Goal: Task Accomplishment & Management: Manage account settings

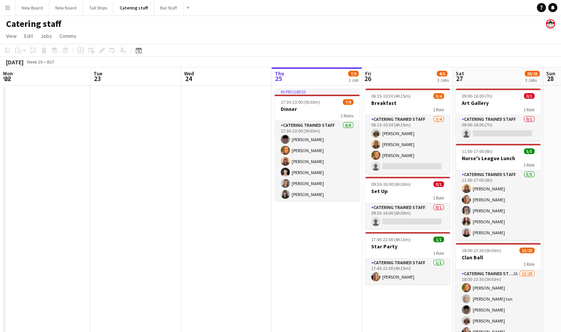
scroll to position [0, 181]
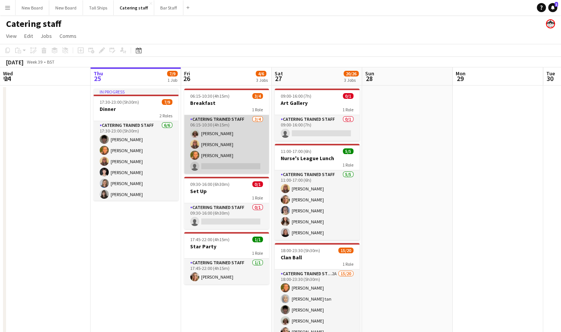
click at [215, 167] on app-card-role "Catering trained staff 3/4 06:15-10:30 (4h15m) Lynne Taylor Caroline Alexander …" at bounding box center [226, 144] width 85 height 59
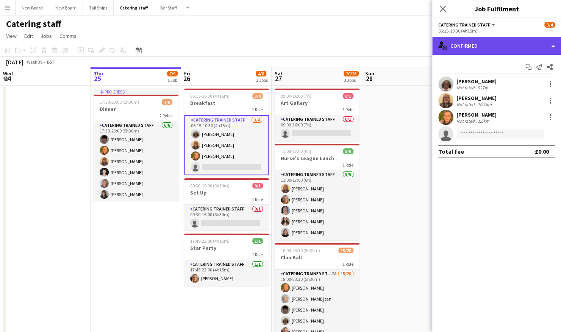
click at [492, 50] on div "single-neutral-actions-check-2 Confirmed" at bounding box center [496, 46] width 129 height 18
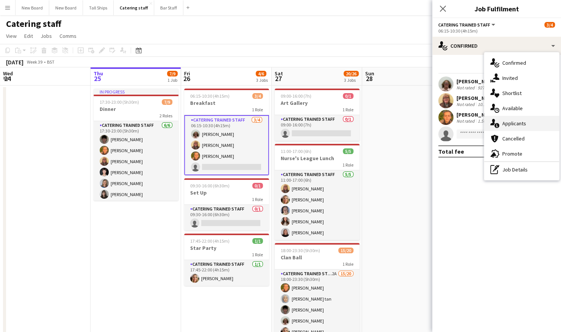
click at [514, 124] on span "Applicants" at bounding box center [515, 123] width 24 height 7
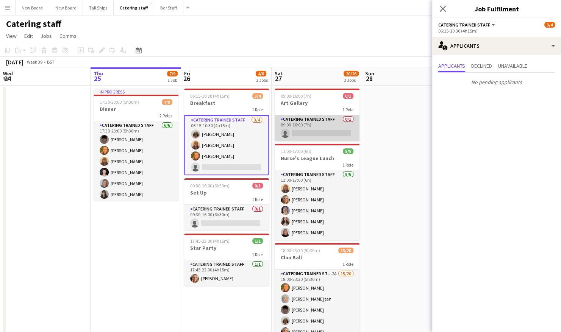
click at [318, 131] on app-card-role "Catering trained staff 0/1 09:00-16:00 (7h) single-neutral-actions" at bounding box center [317, 128] width 85 height 26
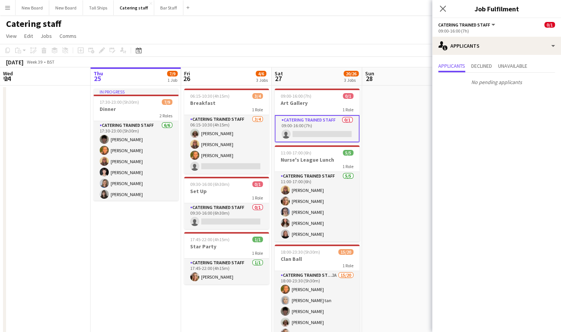
click at [485, 55] on div "Applicants Declined Unavailable No pending applicants" at bounding box center [496, 75] width 129 height 40
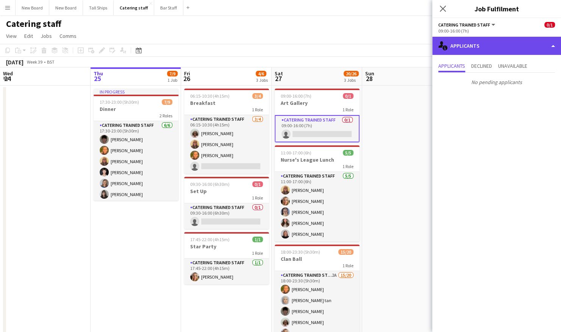
click at [490, 49] on div "single-neutral-actions-information Applicants" at bounding box center [496, 46] width 129 height 18
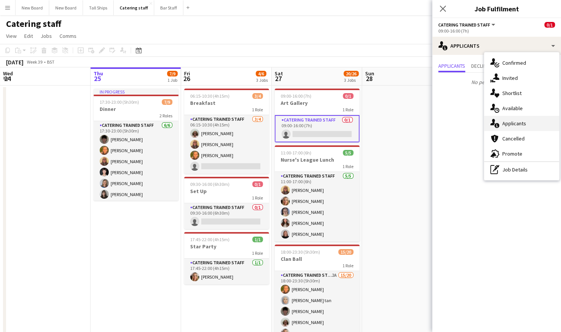
click at [512, 121] on span "Applicants" at bounding box center [515, 123] width 24 height 7
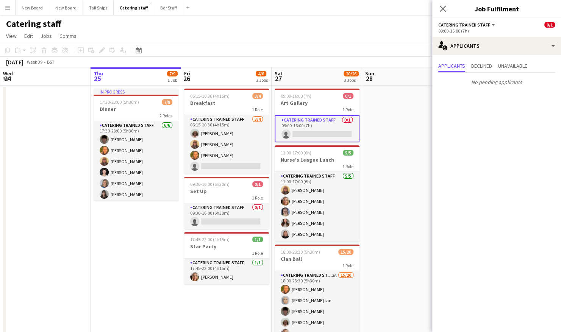
click at [512, 121] on mat-expansion-panel "users2 Applicants Applicants Declined Unavailable No pending applicants" at bounding box center [496, 193] width 129 height 277
click at [421, 171] on app-date-cell at bounding box center [407, 229] width 91 height 286
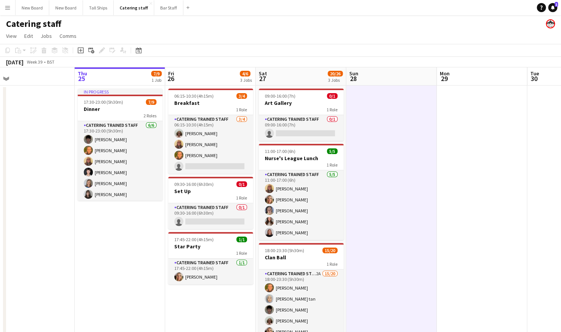
scroll to position [0, 196]
drag, startPoint x: 393, startPoint y: 205, endPoint x: 378, endPoint y: 147, distance: 59.9
click at [378, 147] on app-calendar-viewport "Mon 22 Tue 23 Wed 24 Thu 25 7/9 1 Job Fri 26 4/6 3 Jobs Sat 27 20/26 3 Jobs Sun…" at bounding box center [280, 219] width 561 height 304
click at [490, 178] on app-date-cell at bounding box center [483, 229] width 91 height 286
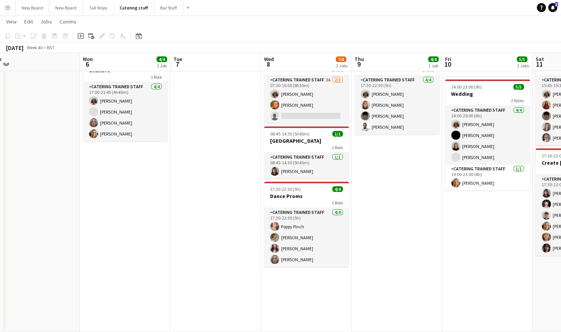
scroll to position [0, 283]
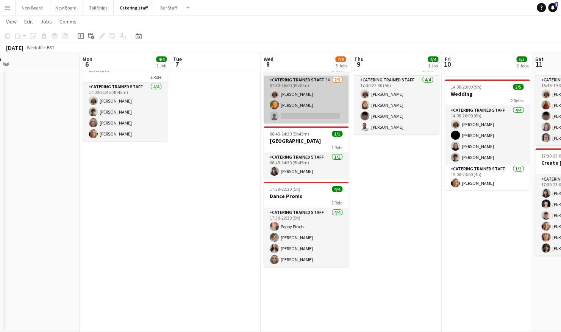
click at [323, 116] on app-card-role "Catering trained staff 3A 2/3 07:30-16:00 (8h30m) Lynne Taylor sofia mak single…" at bounding box center [306, 100] width 85 height 48
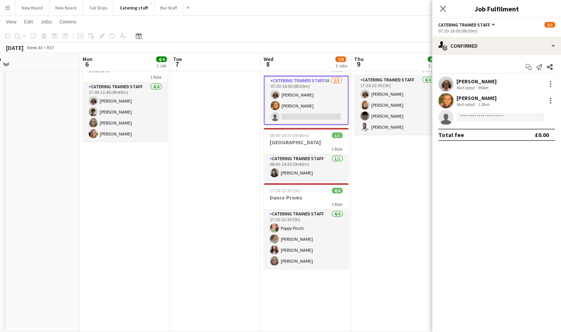
click at [308, 70] on app-board-header-date "Wed 8 7/8 3 Jobs" at bounding box center [306, 62] width 91 height 18
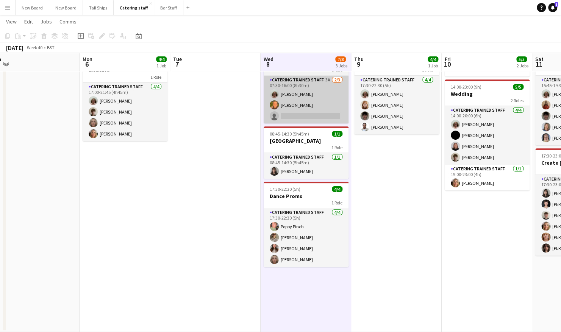
click at [305, 100] on app-card-role "Catering trained staff 3A 2/3 07:30-16:00 (8h30m) Lynne Taylor sofia mak single…" at bounding box center [306, 100] width 85 height 48
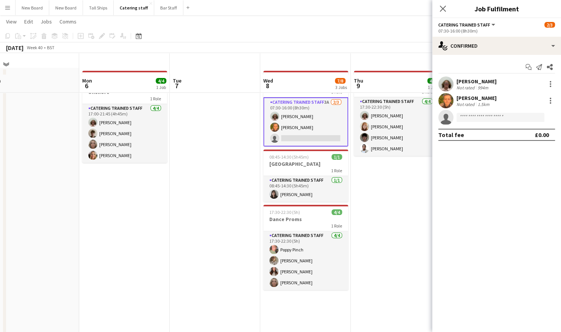
scroll to position [0, 0]
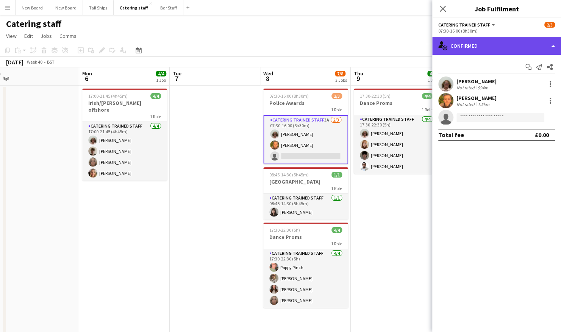
click at [500, 48] on div "single-neutral-actions-check-2 Confirmed" at bounding box center [496, 46] width 129 height 18
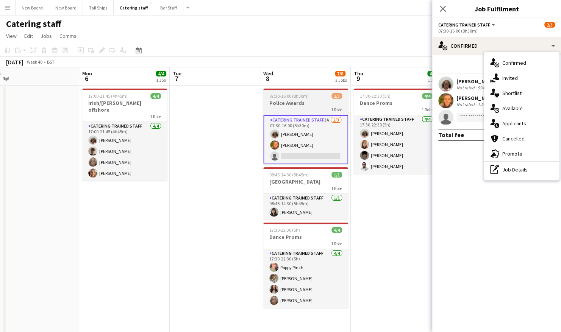
click at [310, 100] on h3 "Police Awards" at bounding box center [305, 103] width 85 height 7
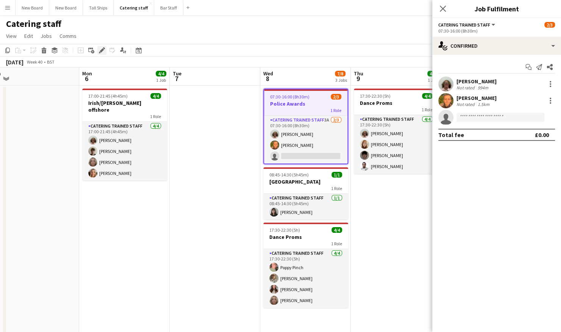
click at [104, 48] on icon at bounding box center [104, 48] width 2 height 2
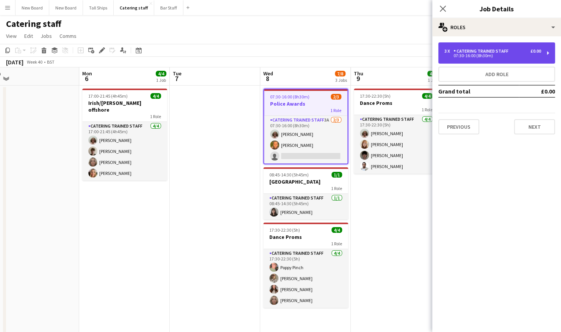
click at [500, 52] on div "Catering trained staff" at bounding box center [483, 51] width 58 height 5
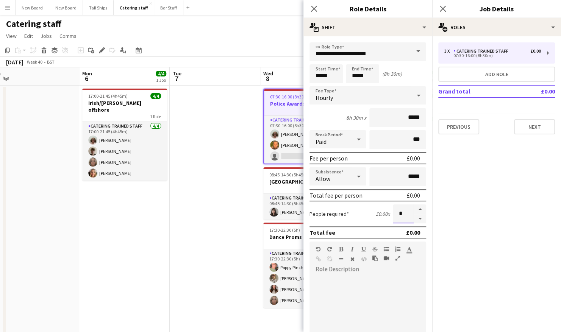
click at [398, 215] on input "*" at bounding box center [403, 214] width 21 height 19
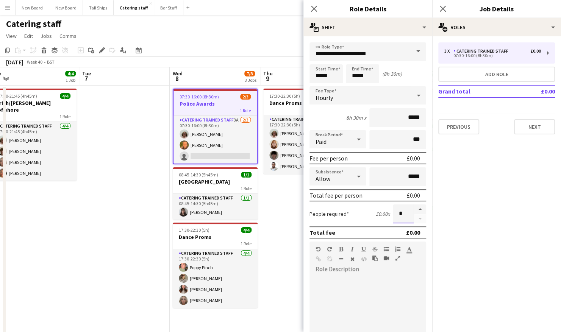
type input "*"
click at [134, 212] on app-date-cell at bounding box center [124, 229] width 91 height 286
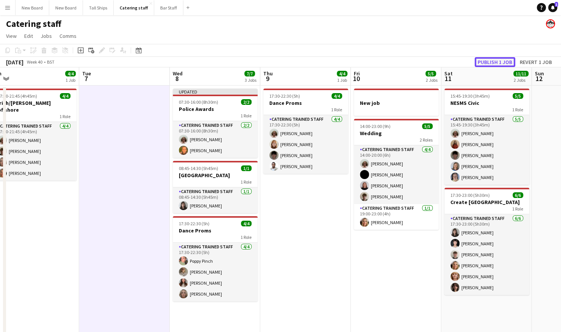
click at [496, 58] on button "Publish 1 job" at bounding box center [495, 62] width 41 height 10
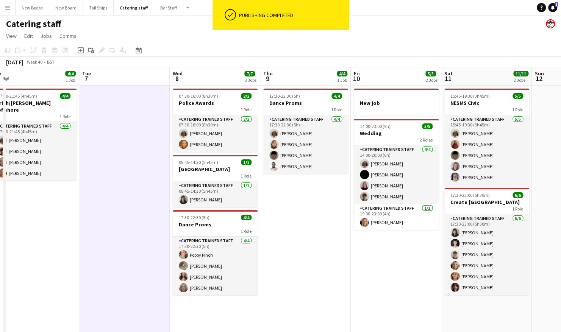
click at [450, 37] on app-page-menu "View Day view expanded Day view collapsed Month view Date picker Jump to today …" at bounding box center [280, 37] width 561 height 14
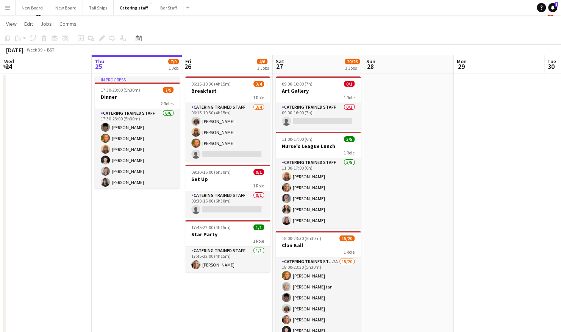
scroll to position [13, 0]
